Goal: Answer question/provide support: Share knowledge or assist other users

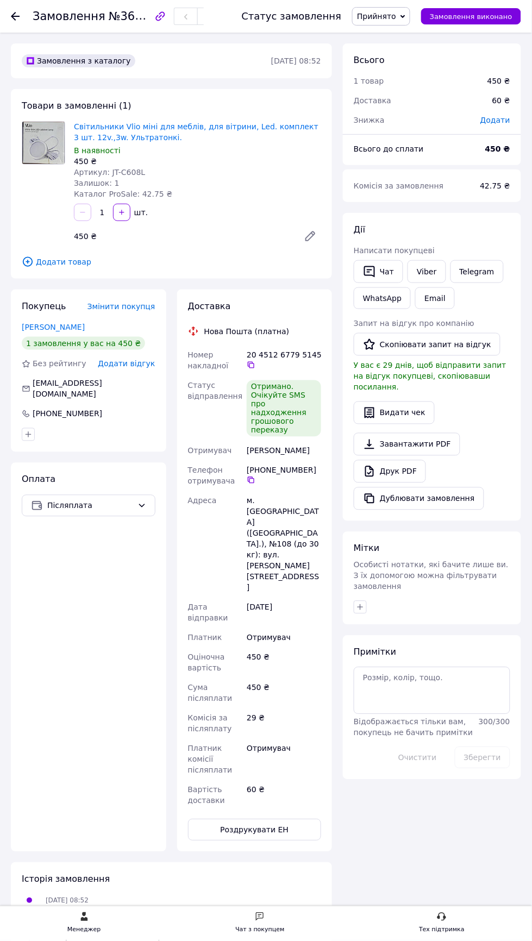
click at [379, 250] on span "Написати покупцеві" at bounding box center [394, 250] width 81 height 9
click at [371, 272] on icon "button" at bounding box center [369, 271] width 13 height 13
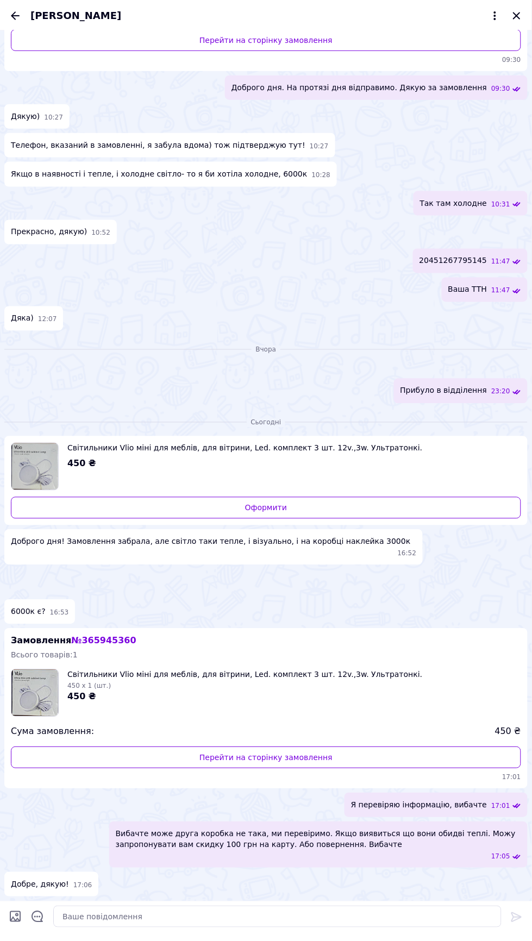
scroll to position [593, 0]
click at [316, 921] on textarea at bounding box center [277, 918] width 448 height 22
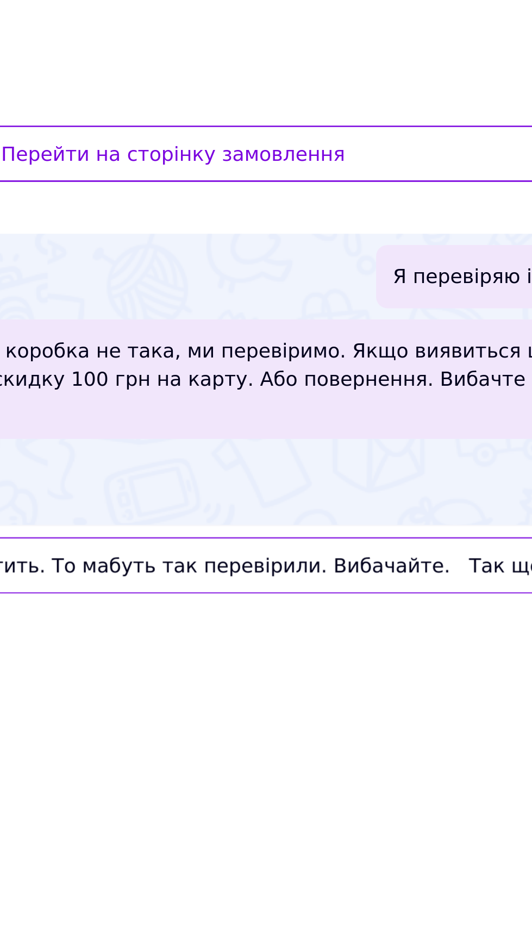
scroll to position [120, 0]
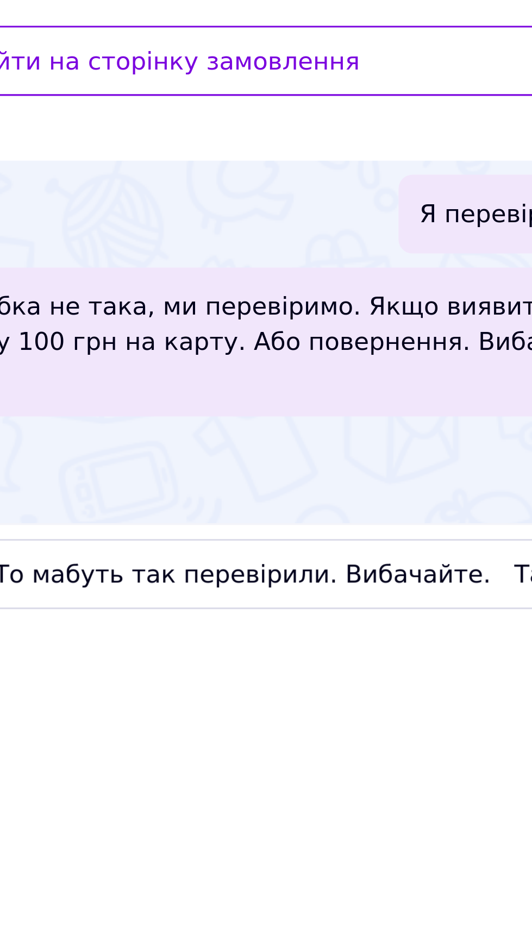
click at [370, 868] on div "Вибачте може друга коробка не така, ми перевіримо. Якщо виявиться що вони обидв…" at bounding box center [318, 845] width 419 height 46
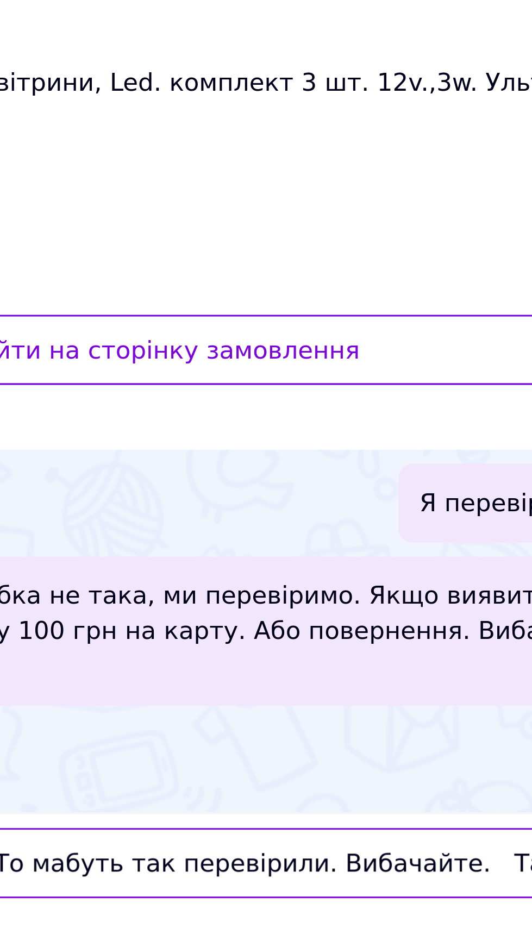
click at [356, 920] on textarea "Так друга теж у порівнянні теплим світить. То мабуть так перевірили. Вибачайте.…" at bounding box center [267, 918] width 470 height 22
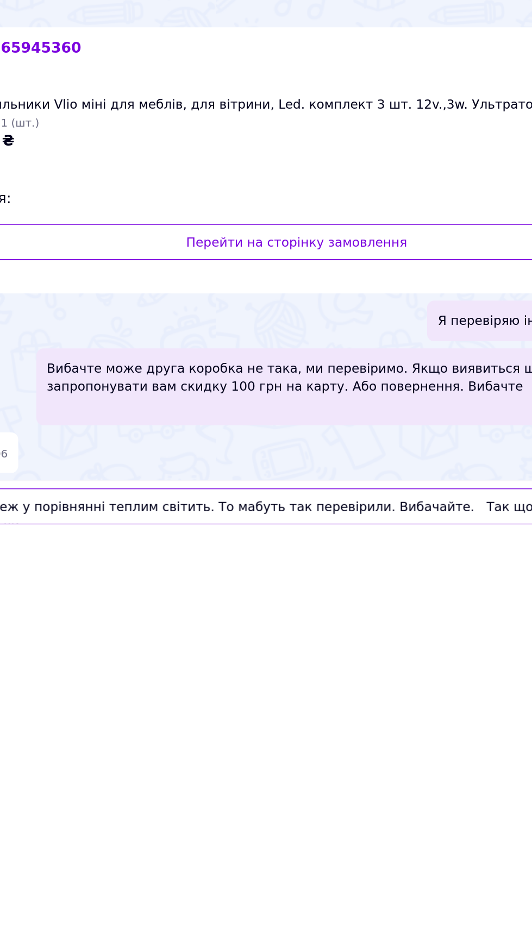
scroll to position [179, 0]
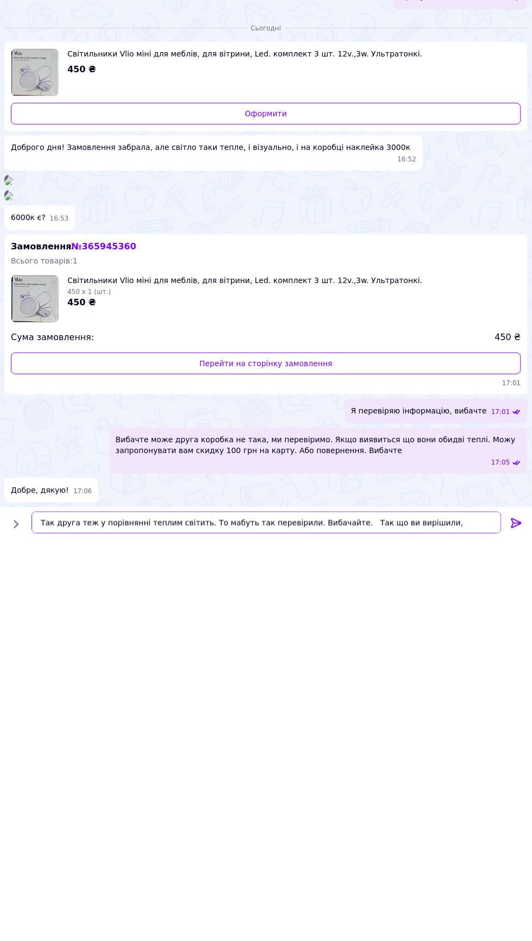
click at [476, 915] on textarea "Так друга теж у порівнянні теплим світить. То мабуть так перевірили. Вибачайте.…" at bounding box center [267, 918] width 470 height 22
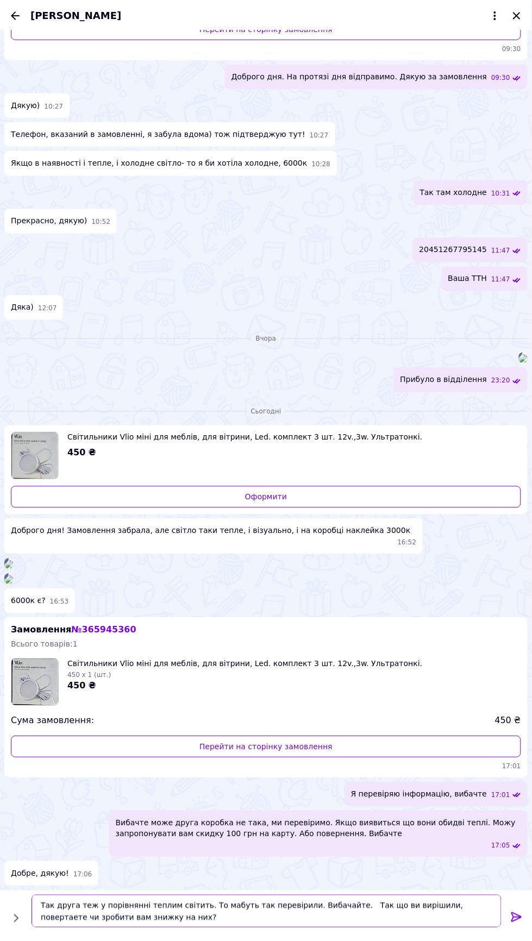
scroll to position [229, 0]
type textarea "Так друга теж у порівнянні теплим світить. То мабуть так перевірили. Вибачайте.…"
click at [519, 916] on icon at bounding box center [517, 918] width 10 height 10
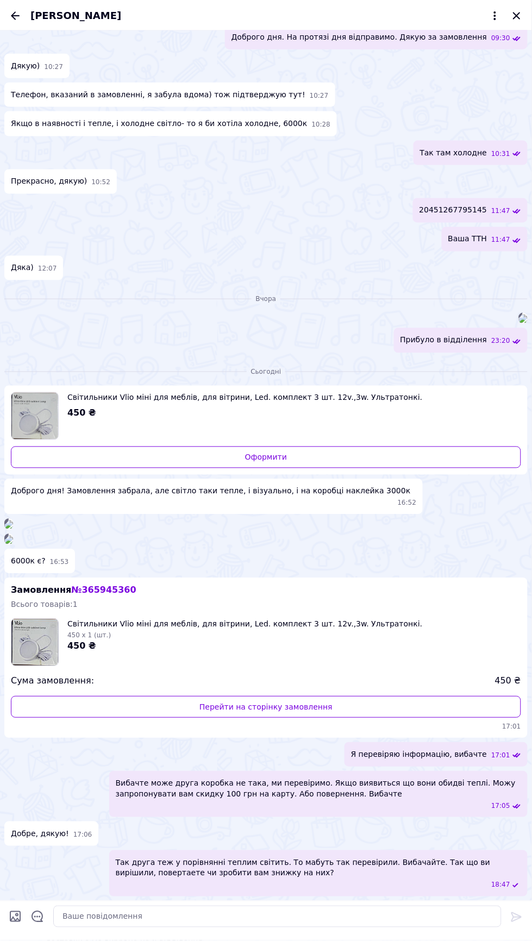
scroll to position [644, 0]
click at [13, 912] on input "Завантажити файли" at bounding box center [15, 917] width 13 height 13
type input "C:\fakepath\1000032408.jpg"
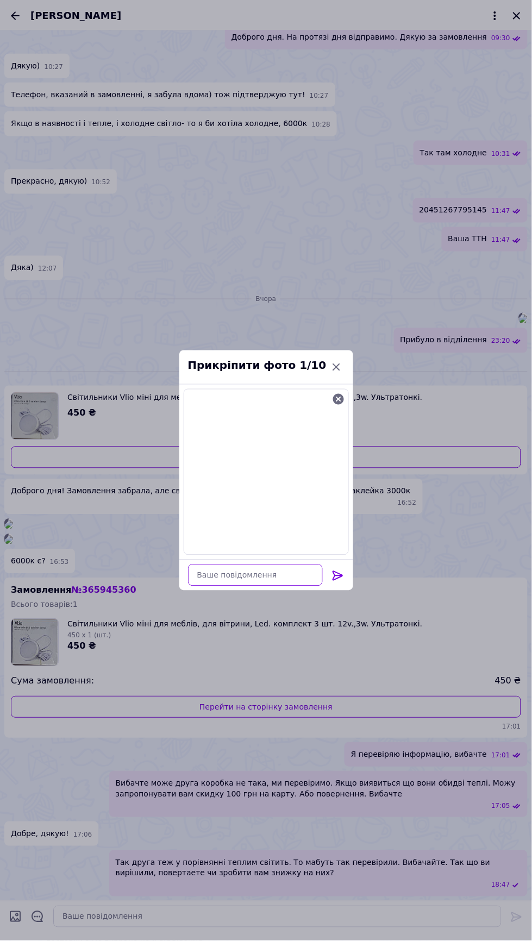
click at [260, 579] on textarea at bounding box center [255, 576] width 135 height 22
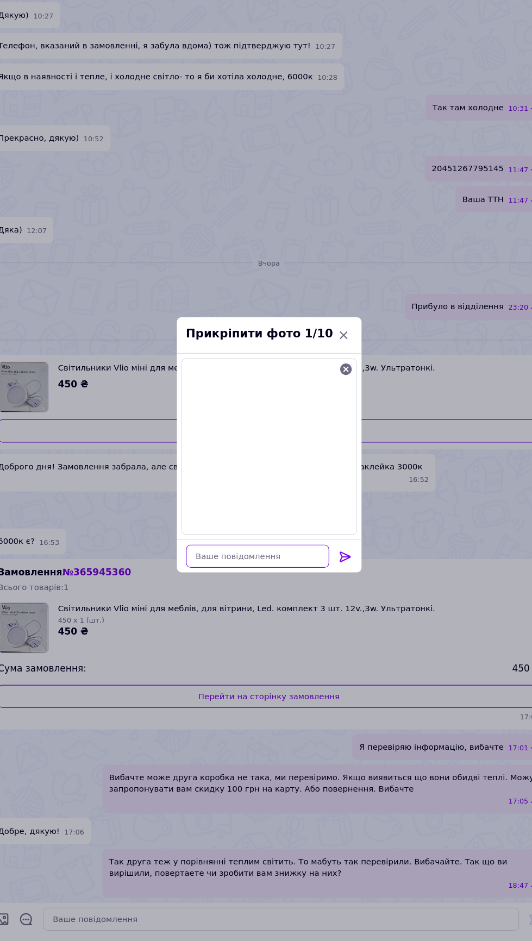
scroll to position [229, 0]
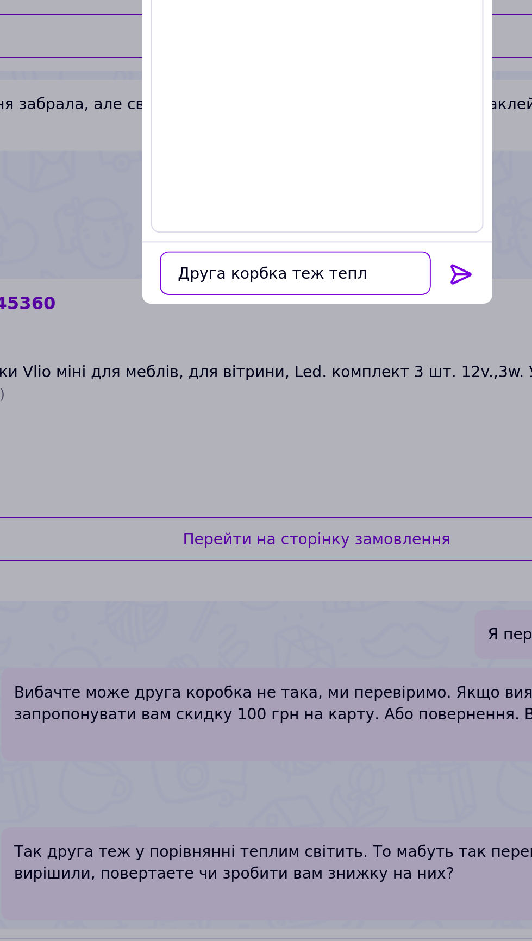
type textarea "Друга корбка теж теплі"
click at [339, 574] on icon at bounding box center [337, 576] width 10 height 10
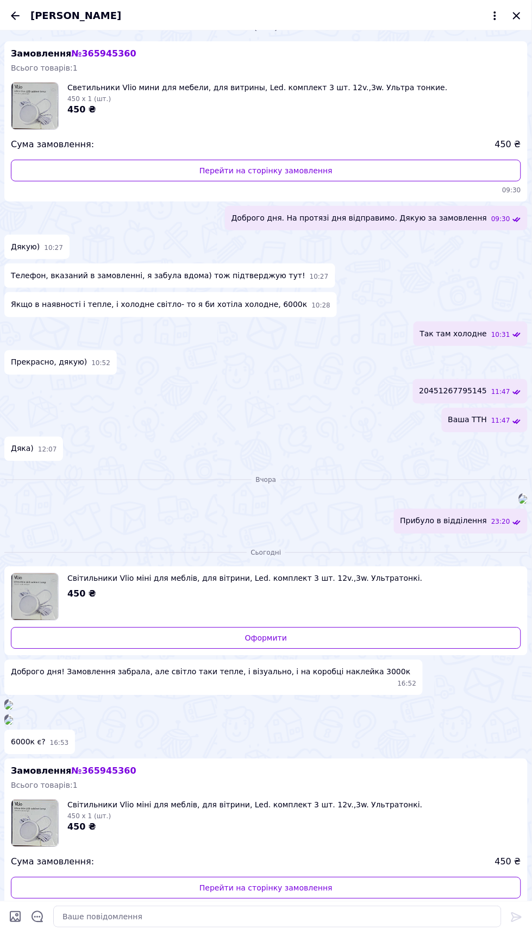
scroll to position [0, 0]
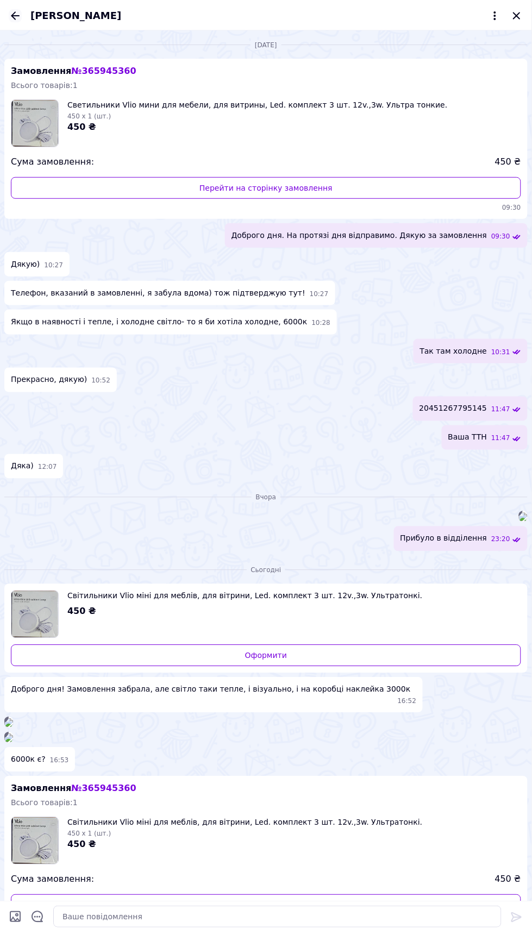
click at [15, 15] on icon "Назад" at bounding box center [15, 15] width 9 height 8
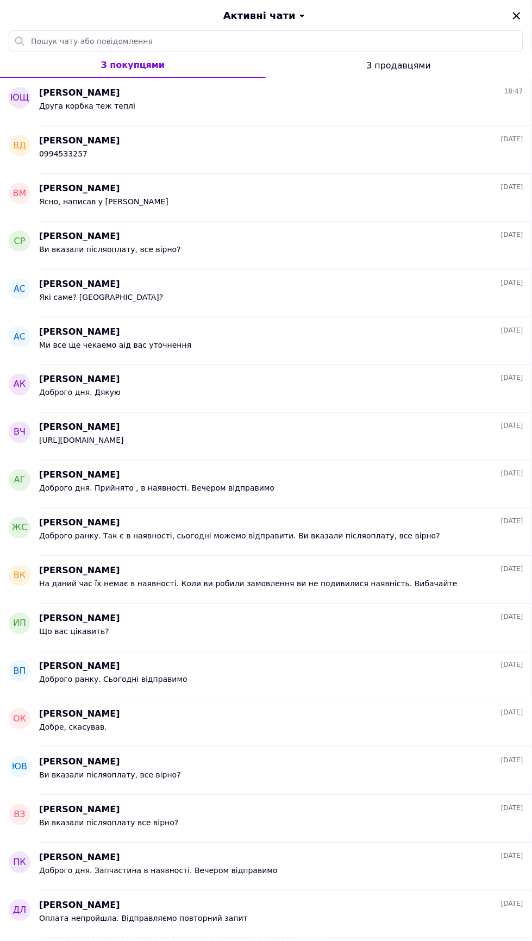
scroll to position [134, 0]
click at [513, 11] on icon "Закрити" at bounding box center [516, 15] width 13 height 13
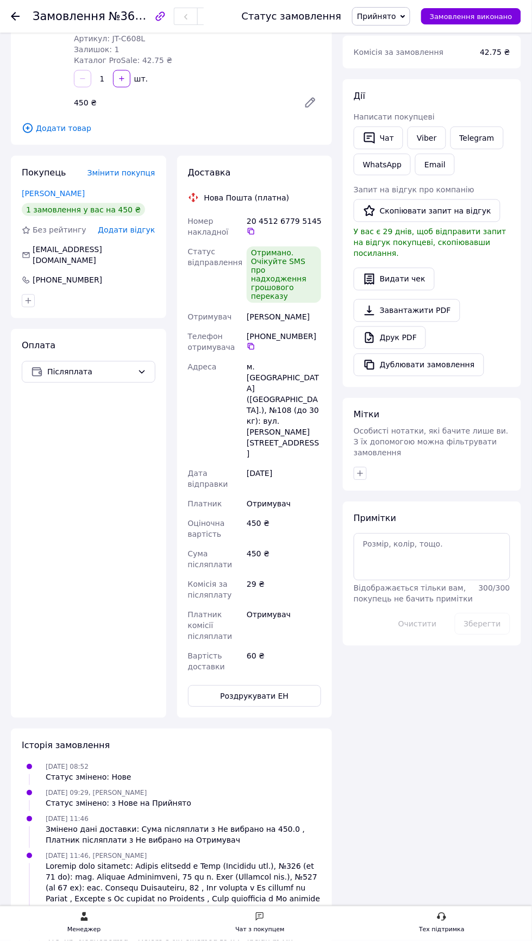
click at [15, 16] on use at bounding box center [15, 16] width 9 height 9
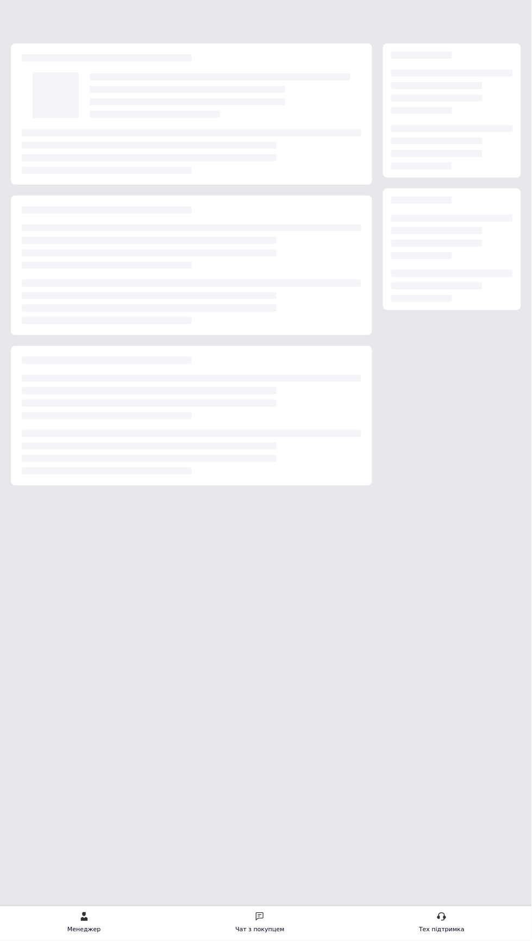
scroll to position [0, 0]
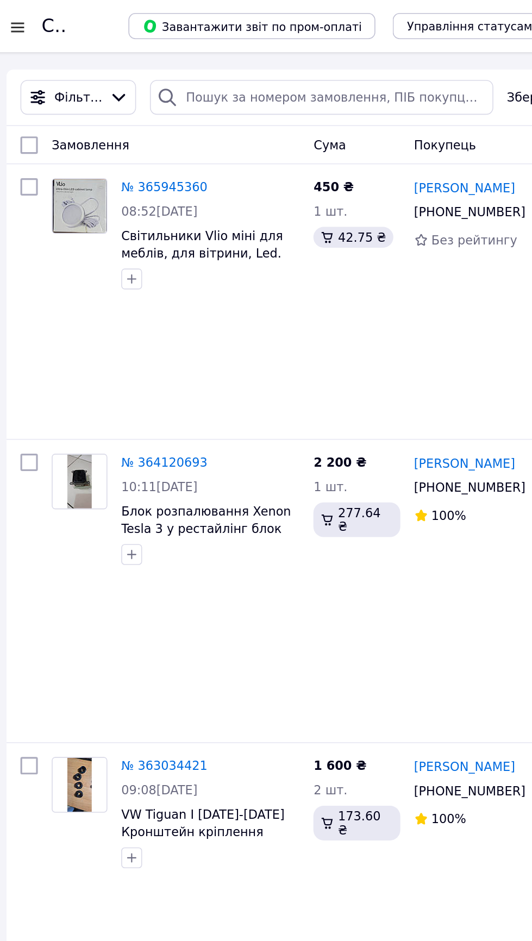
click at [19, 11] on div at bounding box center [18, 16] width 14 height 11
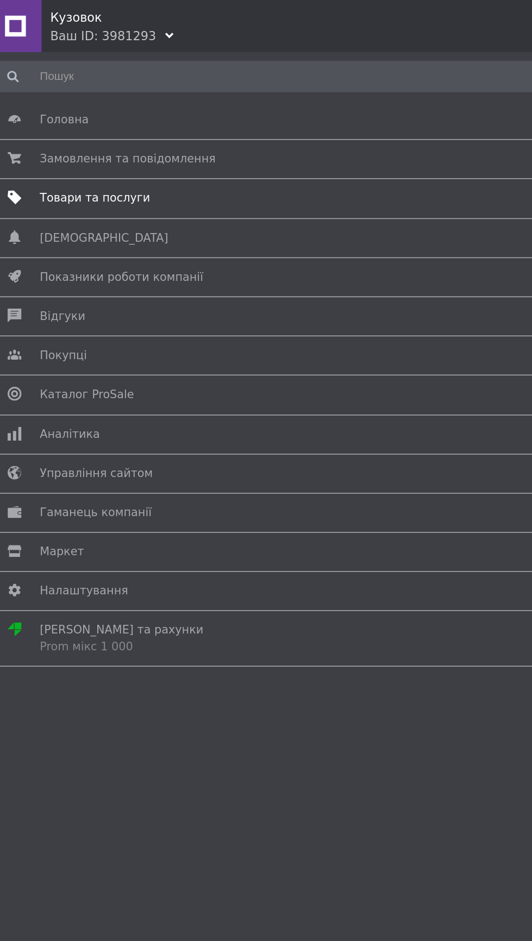
click at [54, 122] on span "Товари та послуги" at bounding box center [66, 124] width 69 height 10
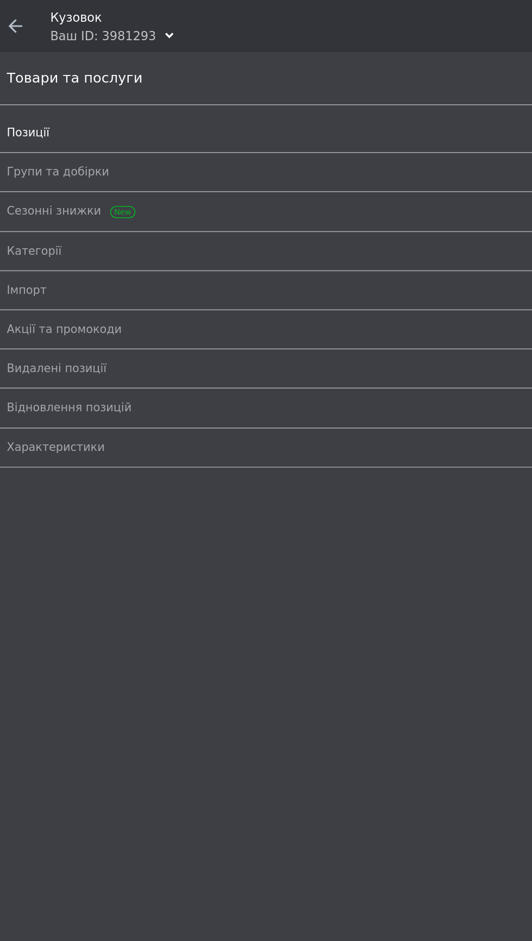
click at [32, 82] on span "Позиції" at bounding box center [24, 83] width 27 height 10
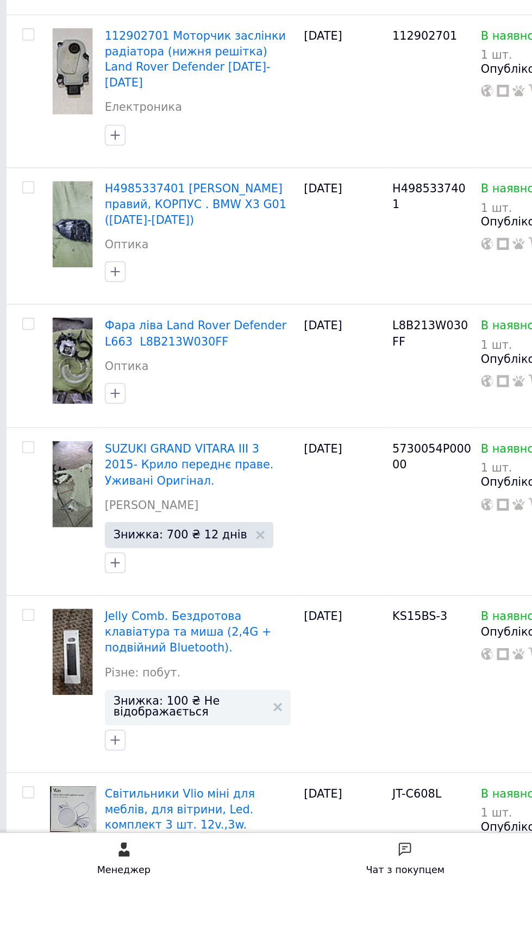
scroll to position [202, 0]
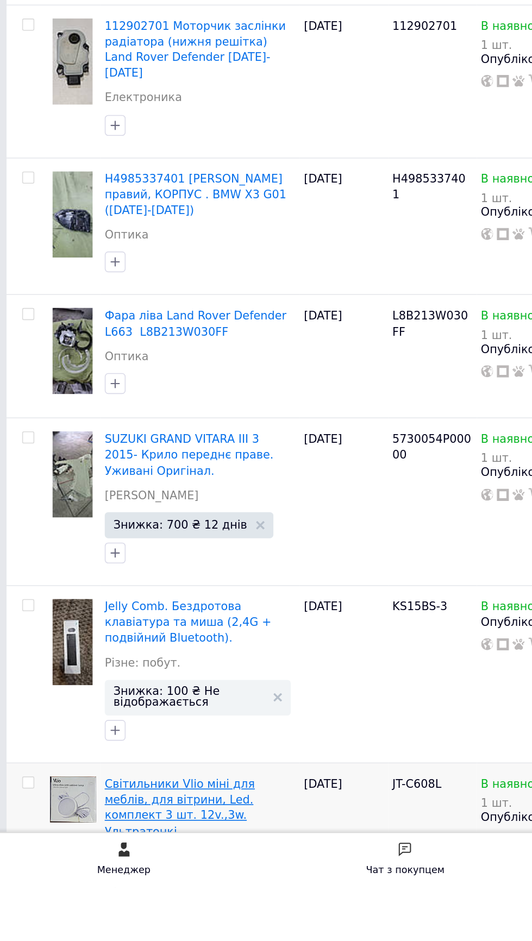
click at [127, 872] on span "Світильники Vlio міні для меблів, для вітрини, Led. комплект 3 шт. 12v.,3w. Уль…" at bounding box center [119, 891] width 94 height 38
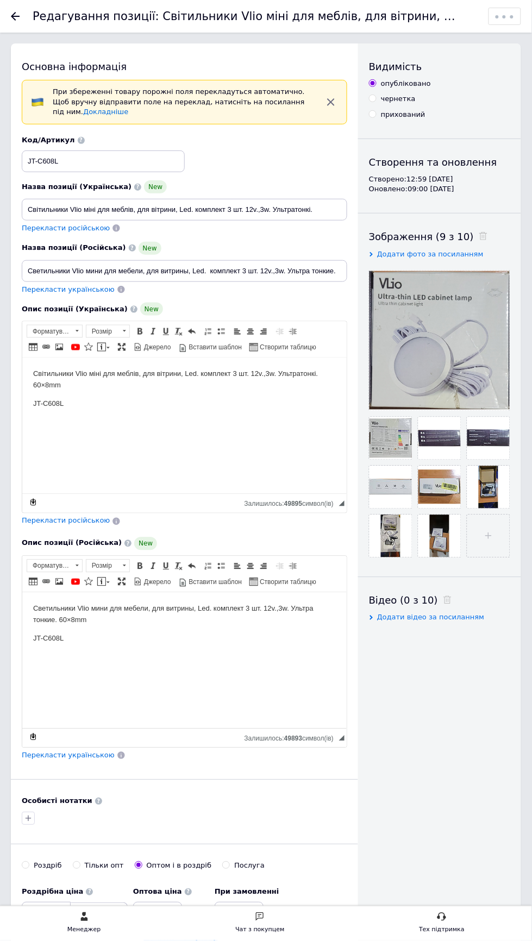
scroll to position [3, 0]
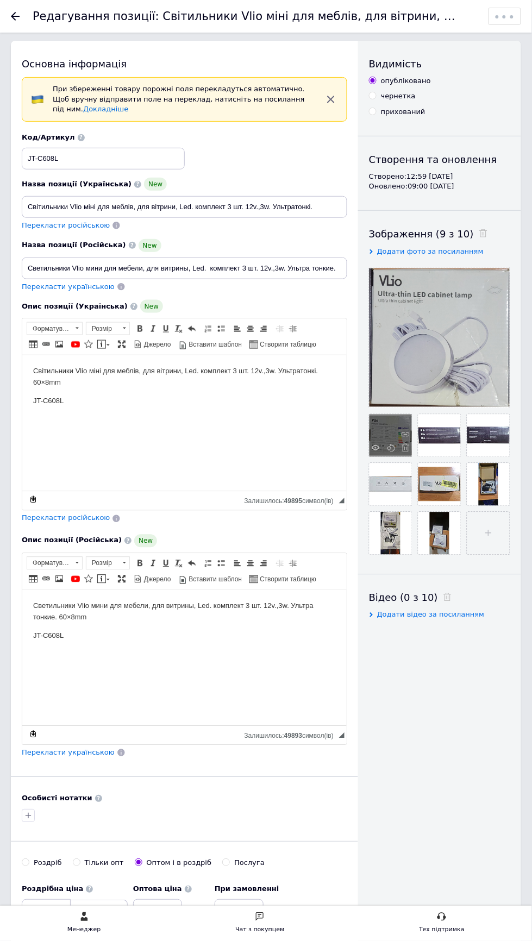
click at [404, 428] on div at bounding box center [391, 436] width 42 height 42
click at [376, 447] on use at bounding box center [376, 447] width 8 height 5
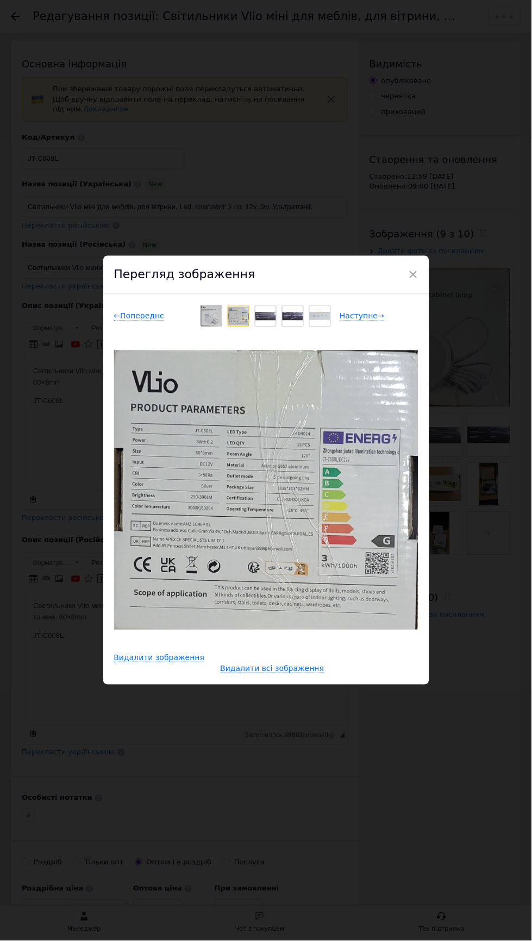
click at [232, 315] on img at bounding box center [238, 316] width 21 height 19
click at [273, 320] on img at bounding box center [265, 317] width 21 height 8
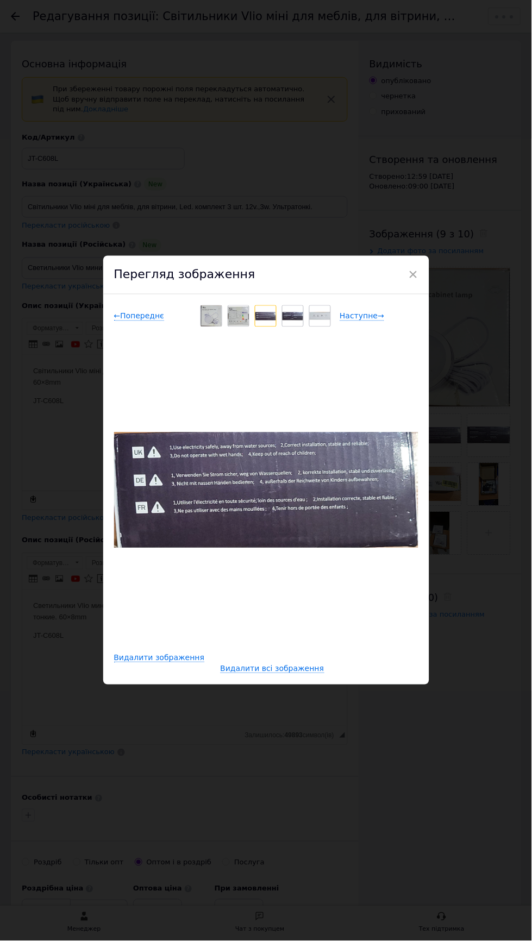
click at [294, 322] on div at bounding box center [293, 316] width 21 height 21
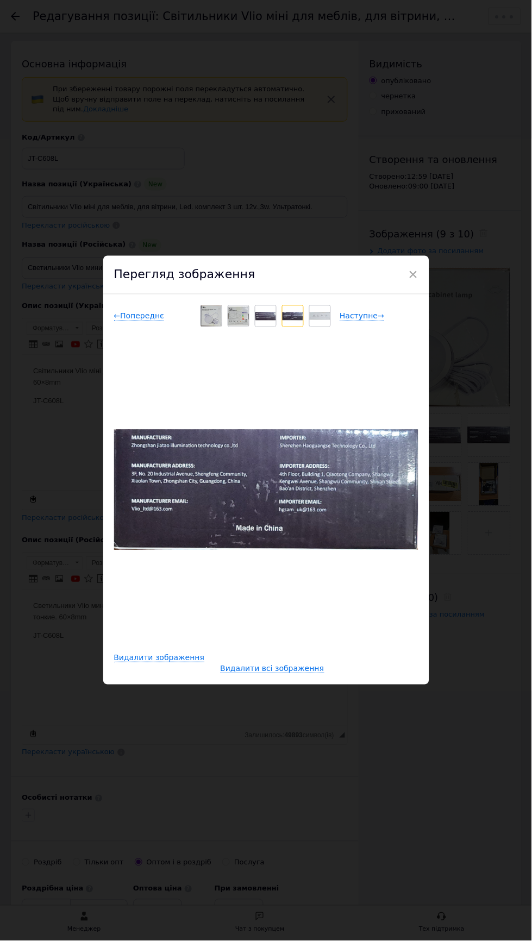
click at [321, 325] on div at bounding box center [320, 316] width 21 height 21
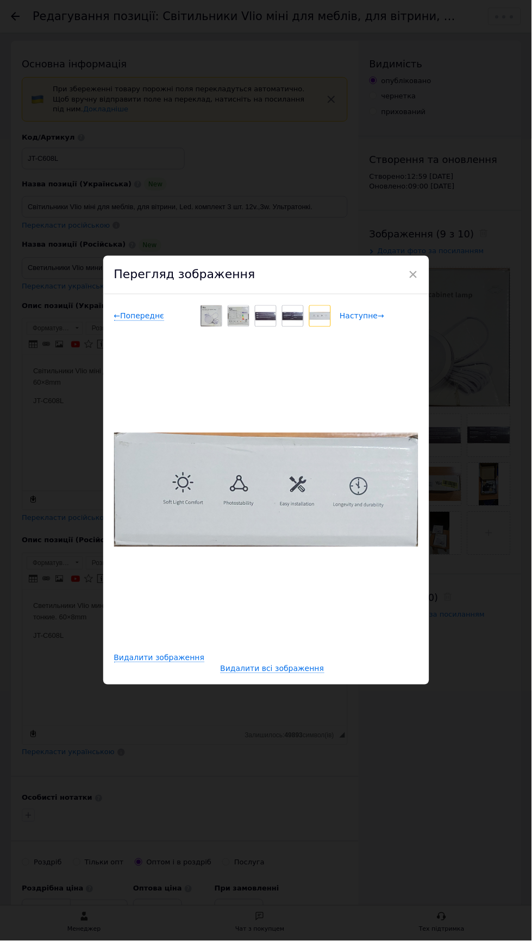
click at [361, 320] on span "Наступне →" at bounding box center [362, 316] width 45 height 9
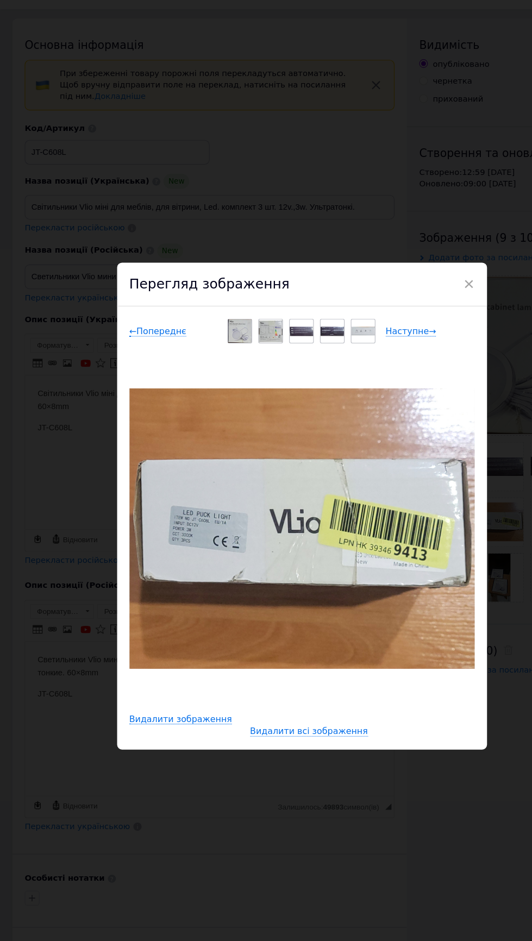
click at [327, 776] on div "× Перегляд зображення ← Попереднє Наступне → Видалити зображення Видалити всі з…" at bounding box center [266, 470] width 532 height 941
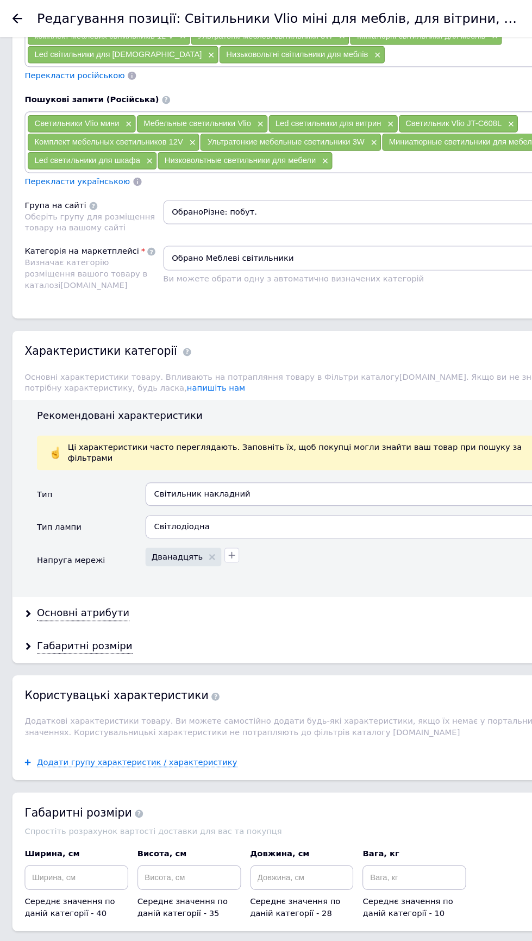
scroll to position [1136, 0]
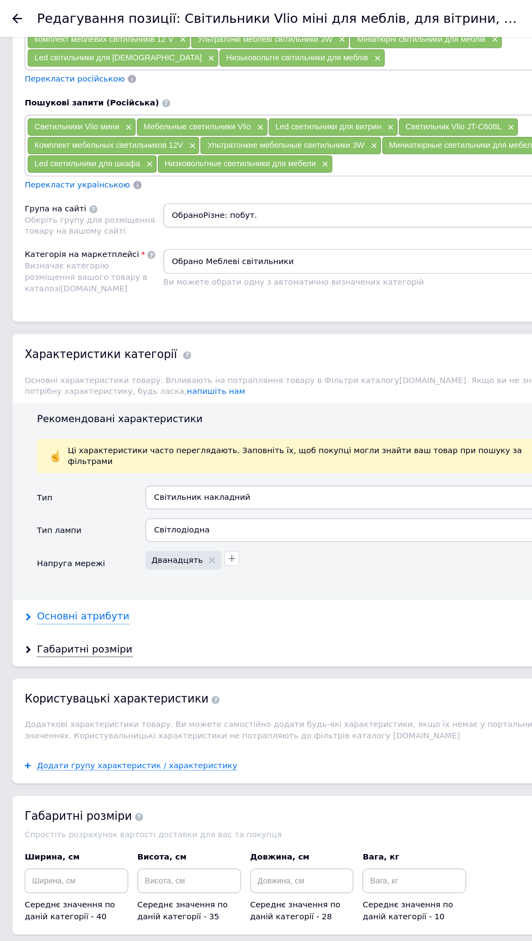
click at [75, 538] on div "Основні атрибути" at bounding box center [74, 544] width 82 height 13
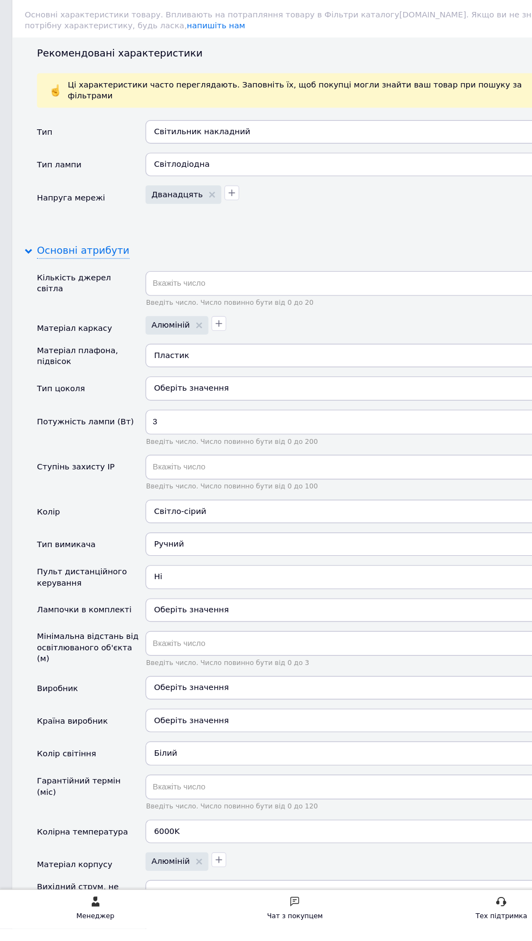
scroll to position [1338, 0]
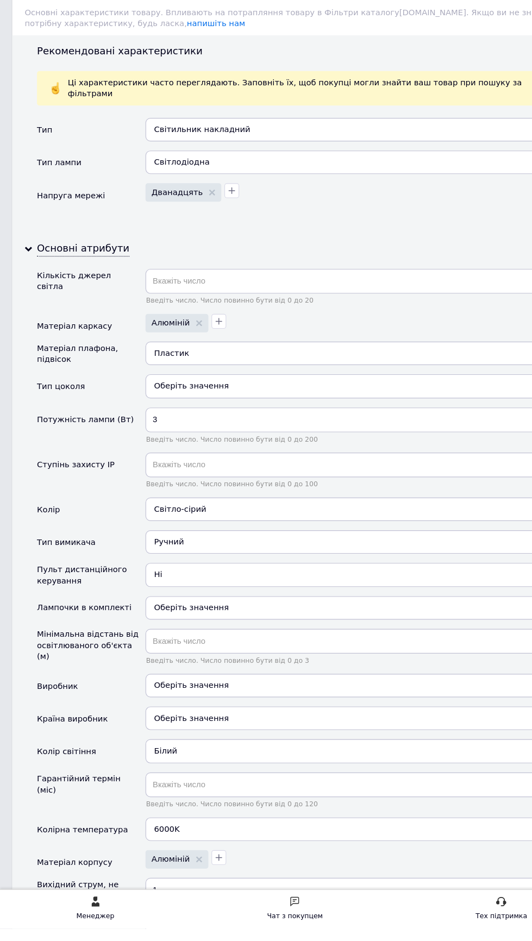
click at [201, 847] on div "6000K" at bounding box center [311, 854] width 366 height 21
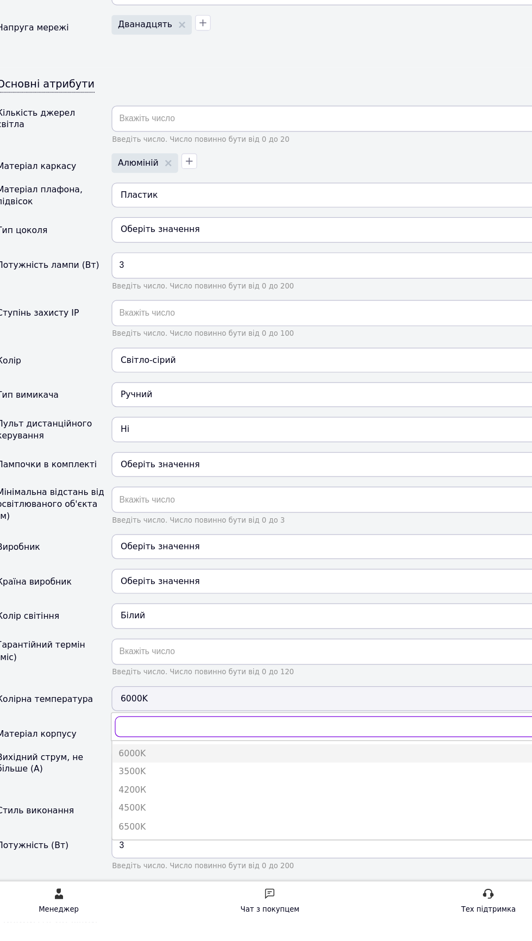
scroll to position [1437, 0]
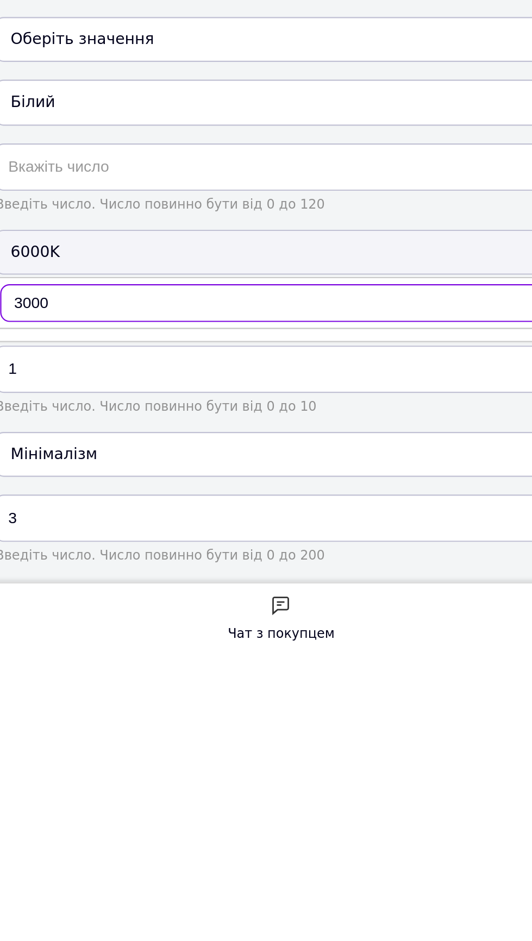
type input "3000К"
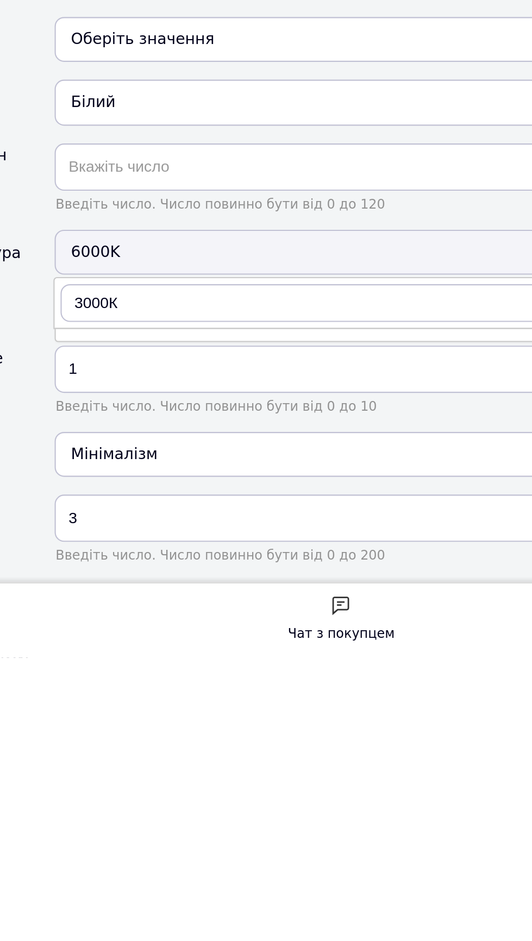
click at [194, 745] on div "6000K" at bounding box center [311, 755] width 366 height 21
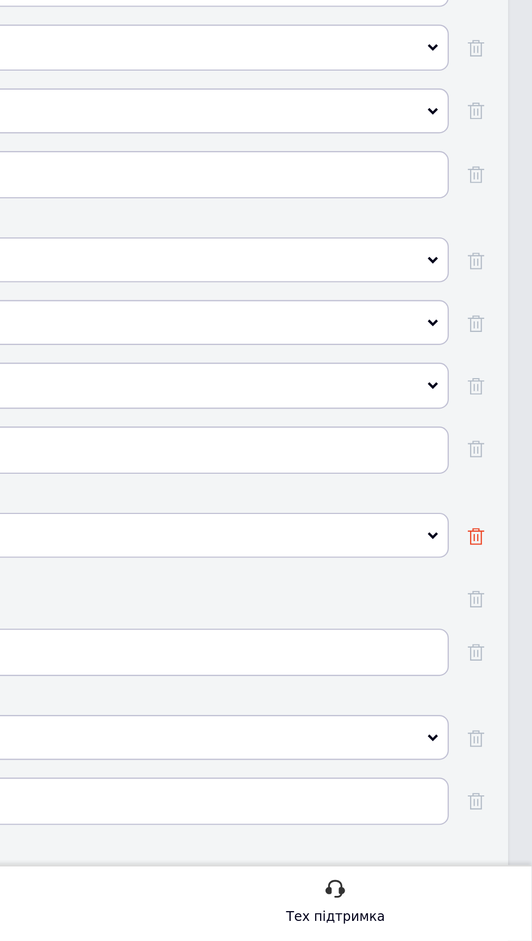
click at [507, 752] on icon at bounding box center [507, 756] width 8 height 8
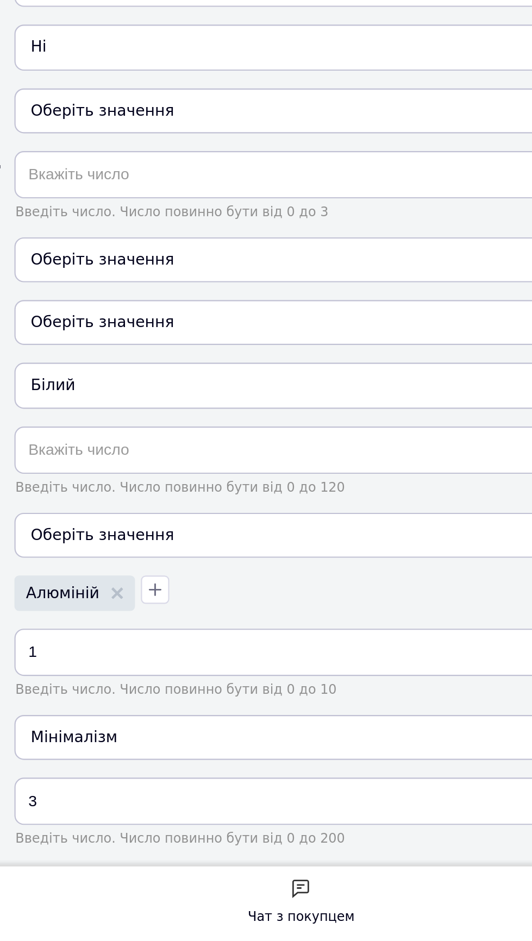
click at [190, 745] on div "Оберіть значення" at bounding box center [311, 755] width 366 height 21
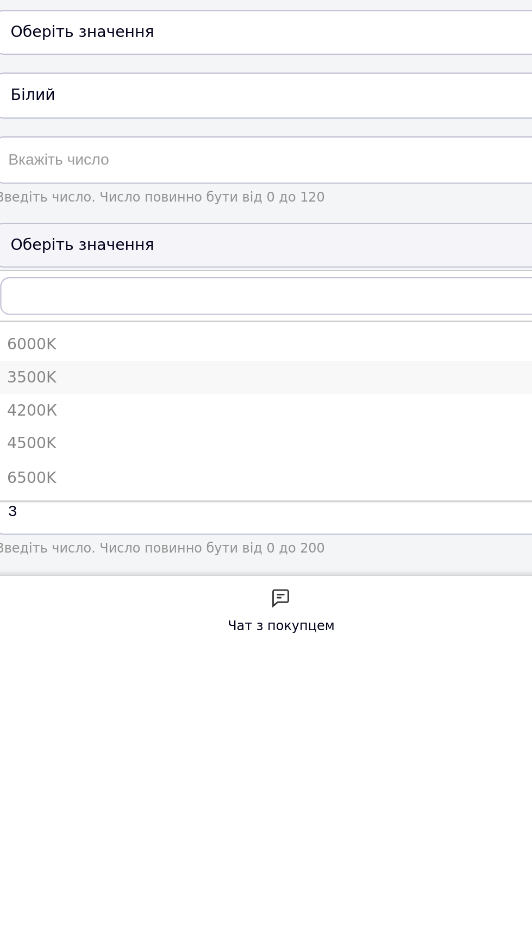
click at [151, 811] on div "3500K" at bounding box center [311, 816] width 354 height 10
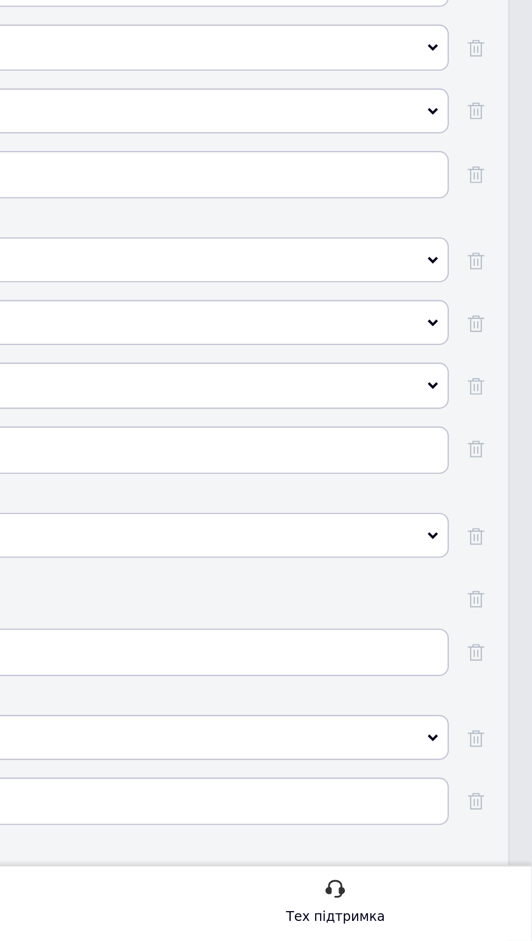
click at [487, 684] on icon at bounding box center [486, 686] width 5 height 5
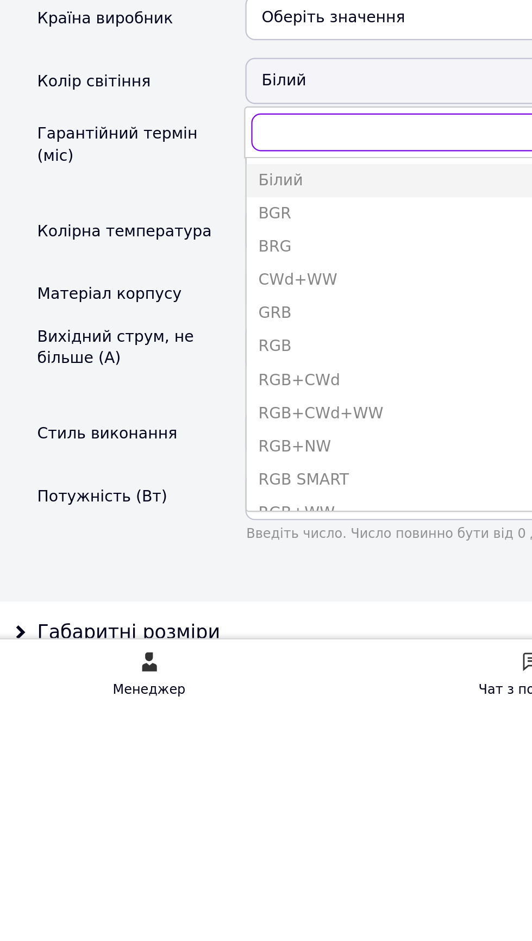
scroll to position [1473, 0]
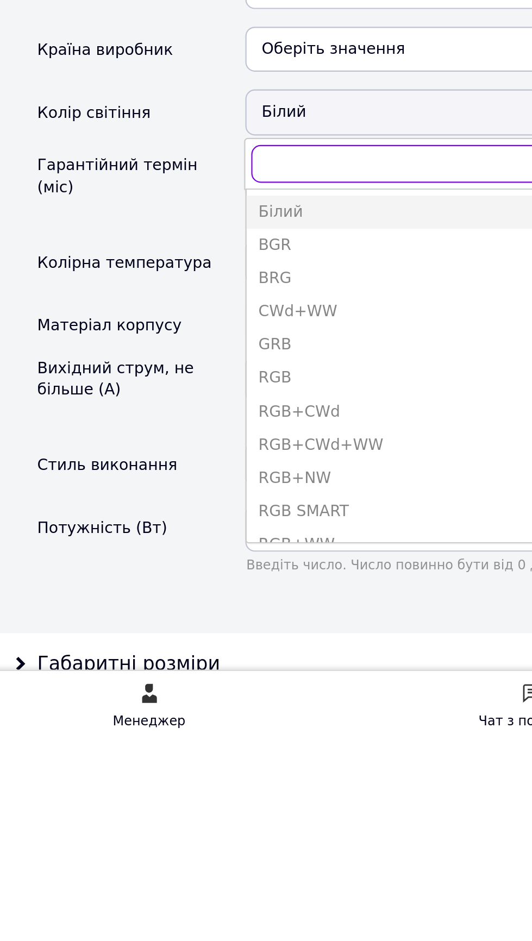
click at [195, 665] on input "text" at bounding box center [311, 673] width 360 height 17
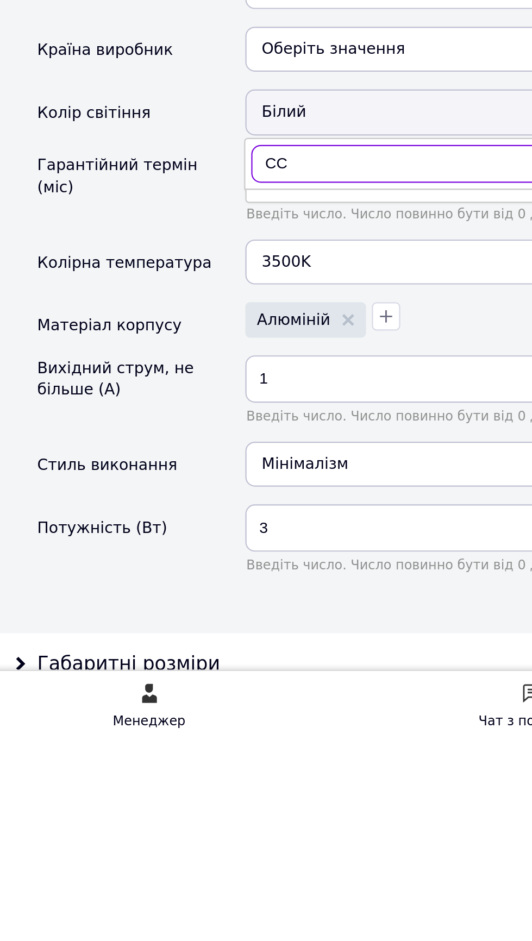
type input "C"
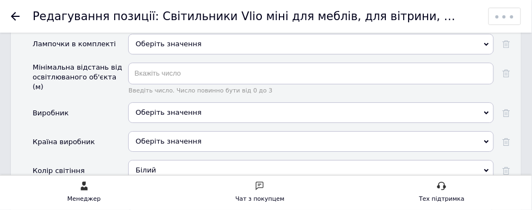
scroll to position [1966, 0]
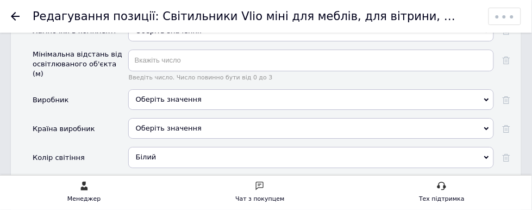
click at [487, 155] on icon at bounding box center [486, 157] width 5 height 5
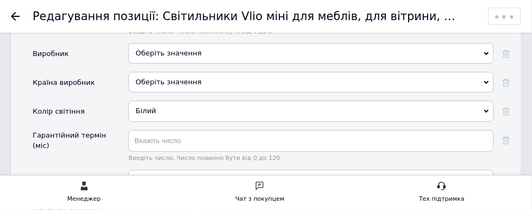
scroll to position [2019, 0]
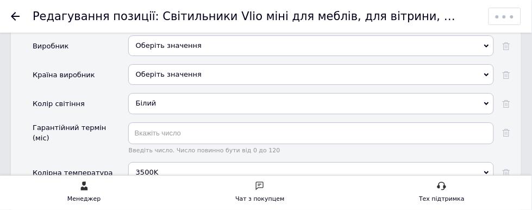
click at [398, 93] on div "Білий" at bounding box center [311, 103] width 366 height 21
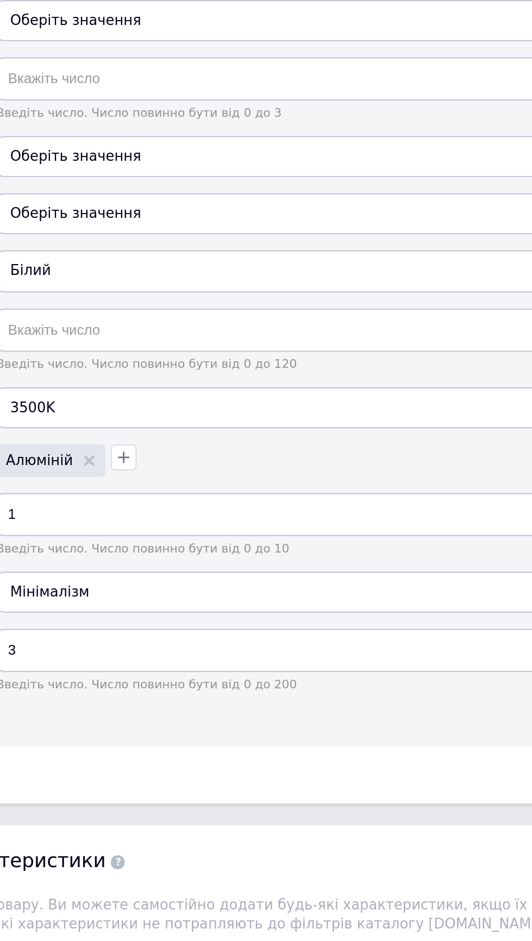
scroll to position [1905, 0]
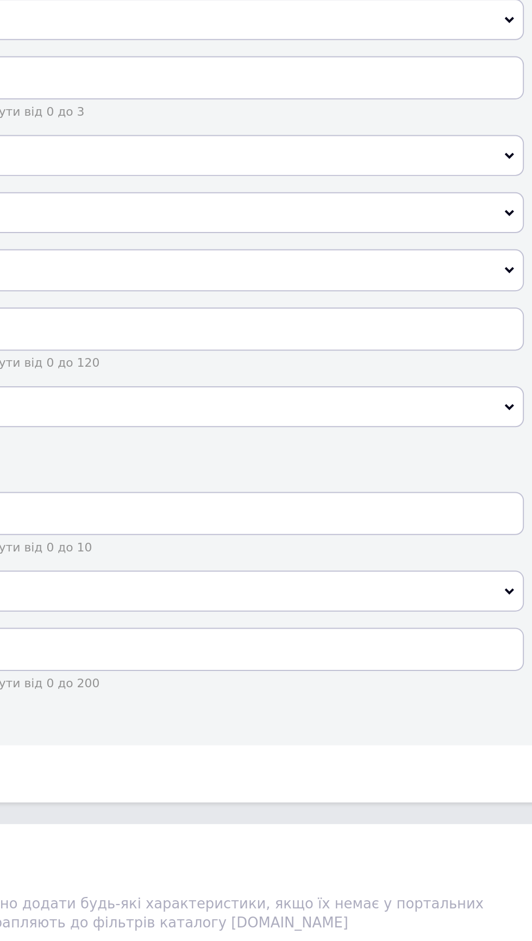
click at [484, 208] on div "Білий" at bounding box center [311, 218] width 366 height 21
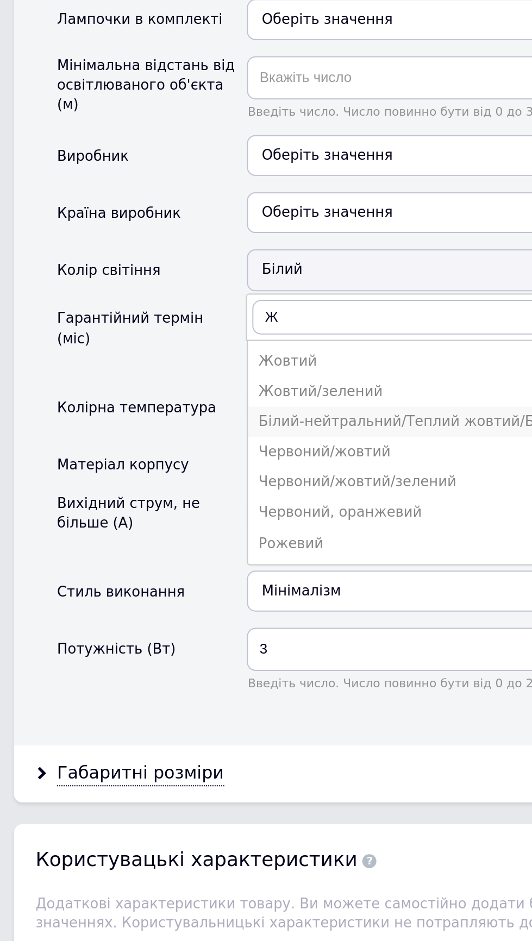
click at [233, 290] on div "Білий-нейтральний/Теплий жовтий/Білий-холодний" at bounding box center [311, 295] width 354 height 10
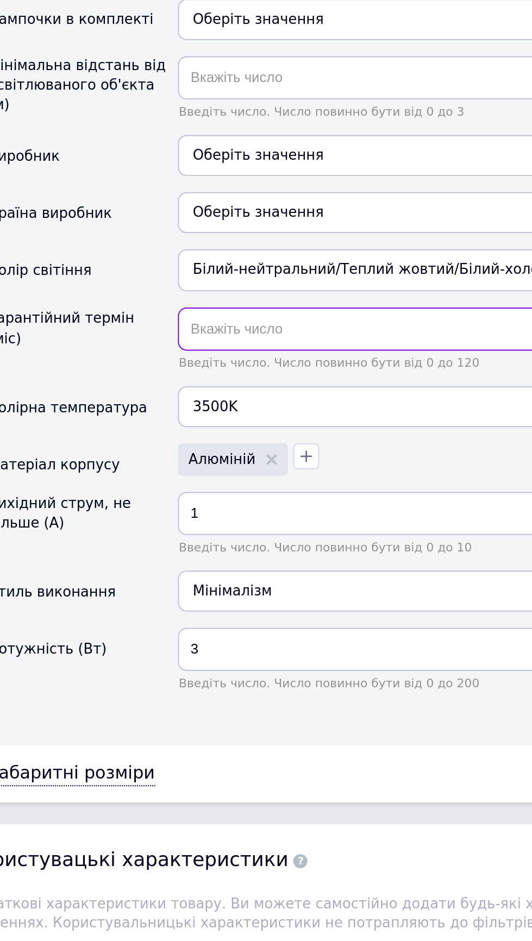
click at [205, 237] on input "text" at bounding box center [311, 248] width 366 height 22
click at [239, 210] on div "Білий-нейтральний/Теплий жовтий/Білий-холодний" at bounding box center [311, 218] width 366 height 21
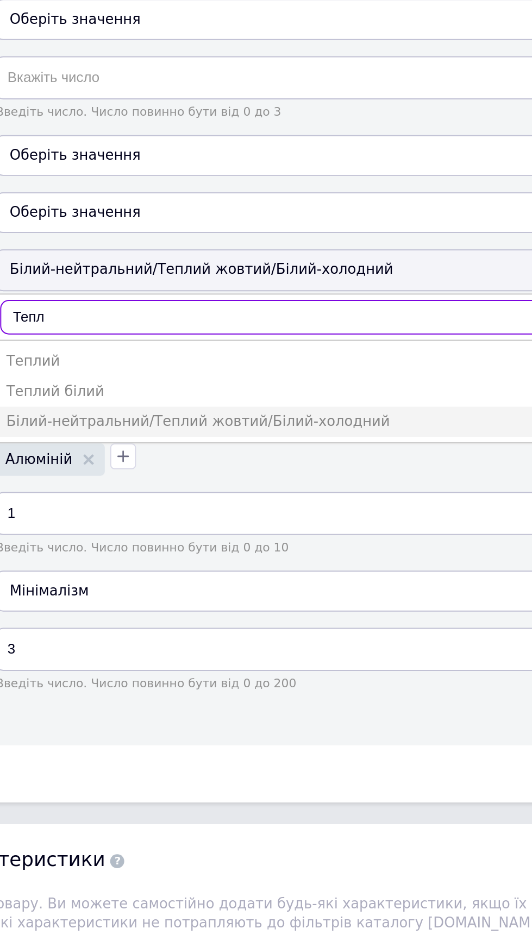
type input "Тепли"
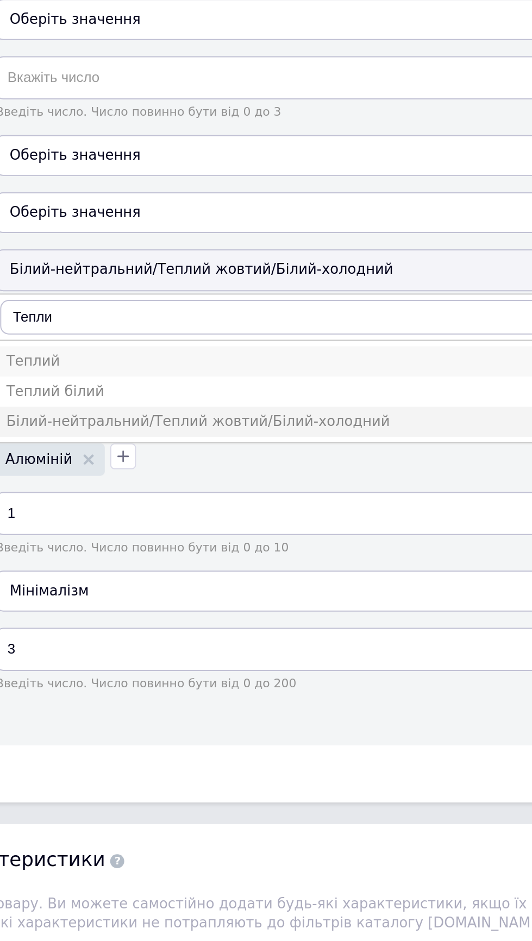
click at [154, 259] on div "Теплий" at bounding box center [311, 264] width 354 height 10
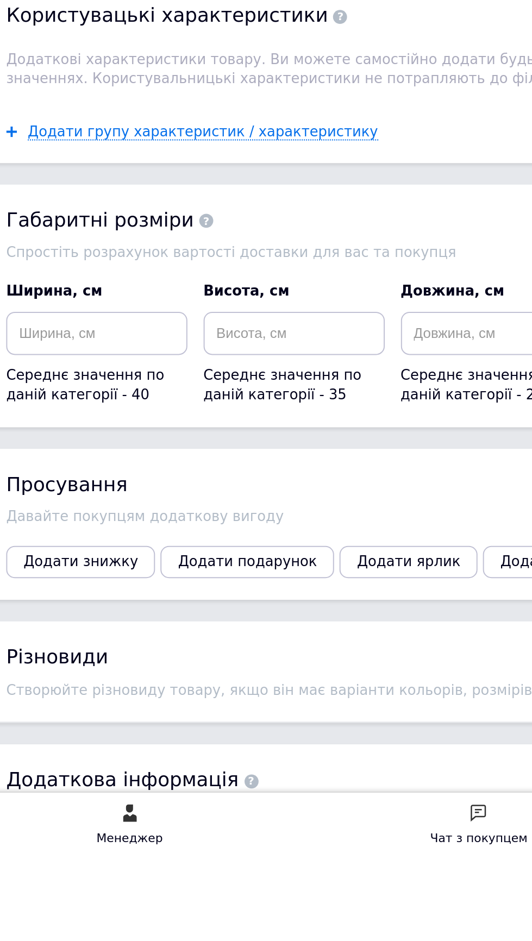
click at [51, 941] on span "Зберегти зміни" at bounding box center [50, 954] width 57 height 8
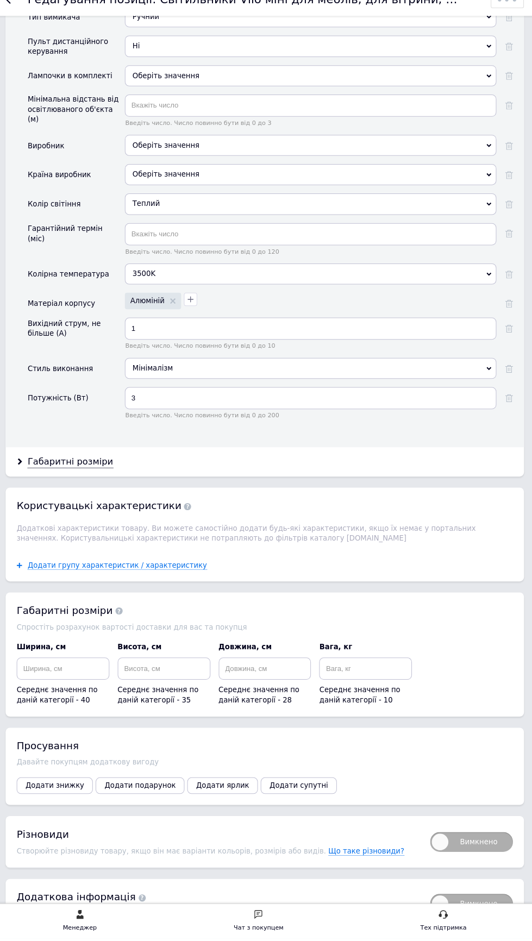
click at [168, 941] on icon "Зберегти, перейти до списку" at bounding box center [167, 954] width 109 height 8
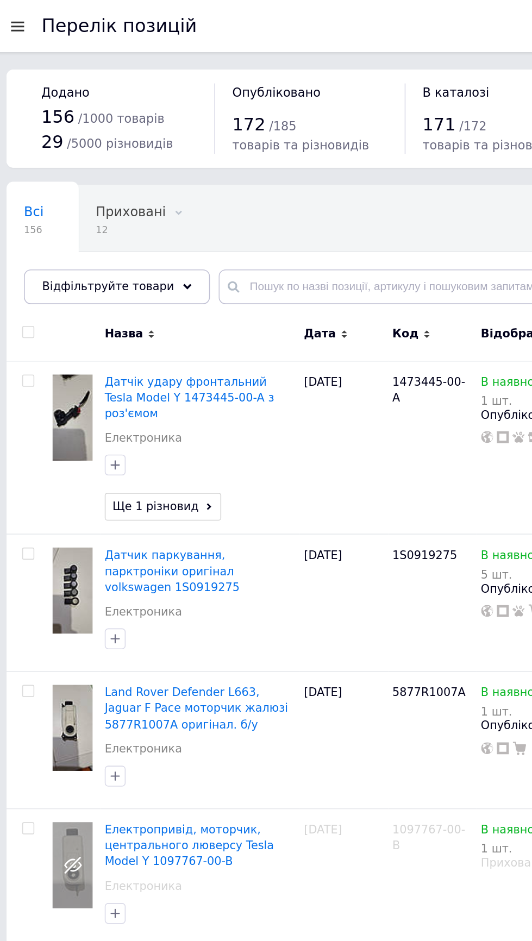
click at [19, 17] on div at bounding box center [18, 16] width 14 height 10
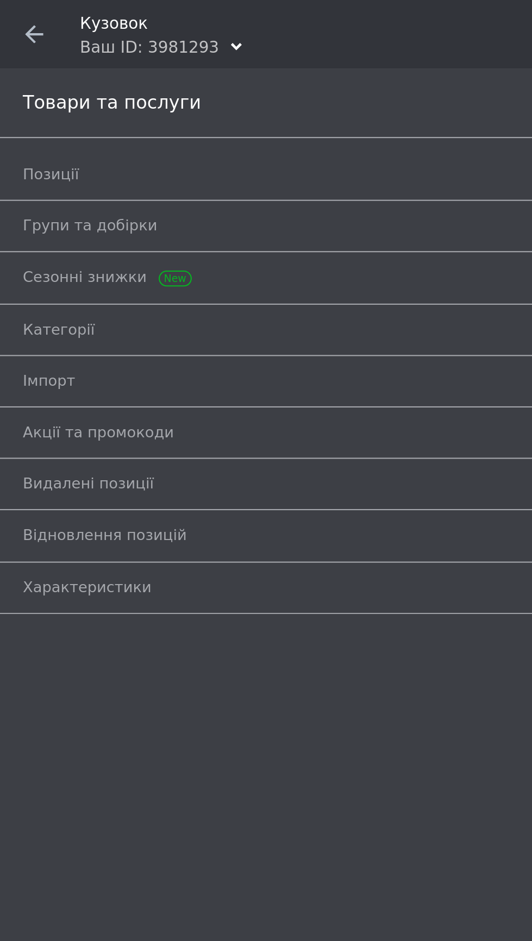
click at [16, 17] on icon at bounding box center [16, 16] width 9 height 9
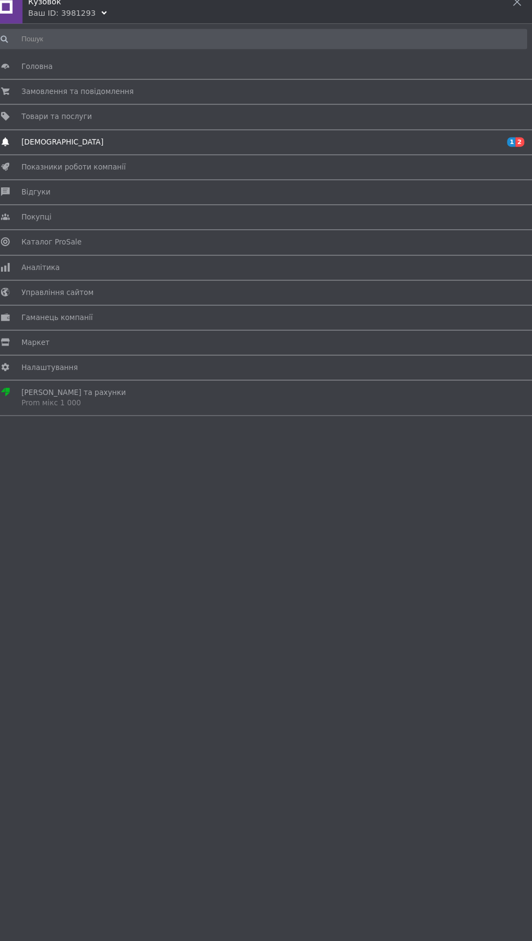
click at [58, 148] on span "Сповіщення" at bounding box center [72, 149] width 80 height 10
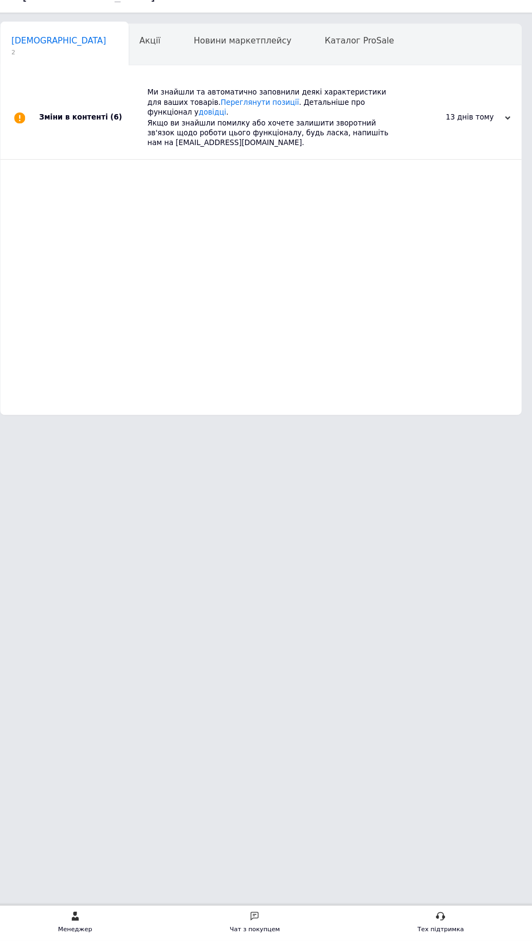
scroll to position [0, 5]
click at [269, 929] on div "Чат з покупцем" at bounding box center [259, 930] width 49 height 11
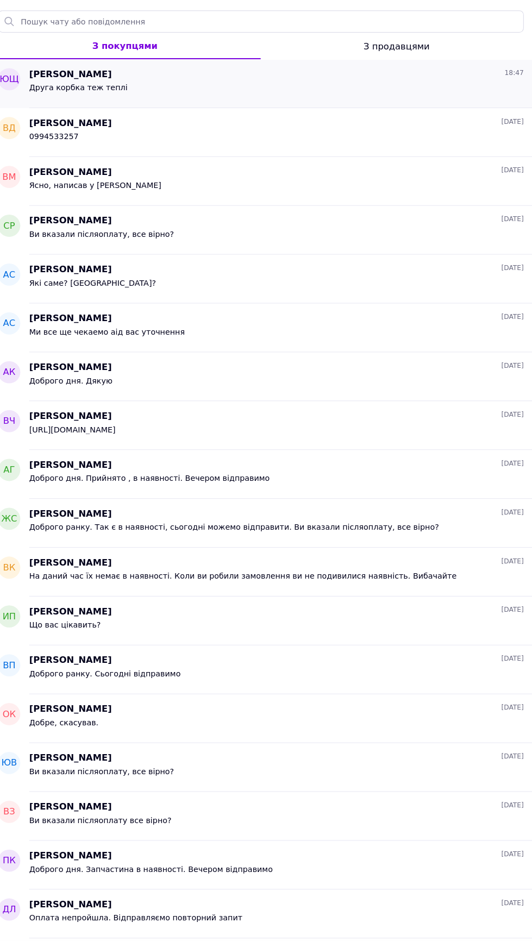
click at [68, 104] on span "Друга корбка теж теплі" at bounding box center [87, 106] width 96 height 9
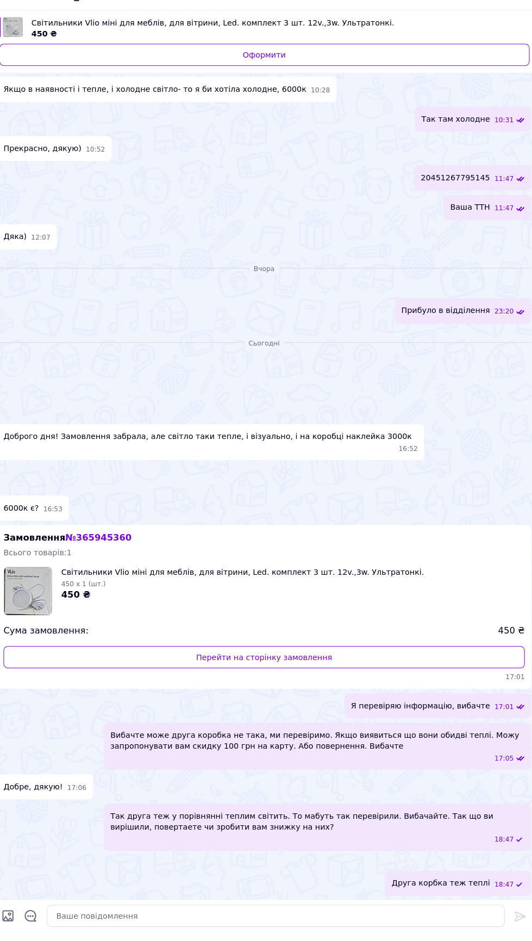
scroll to position [812, 0]
